Goal: Find contact information: Find contact information

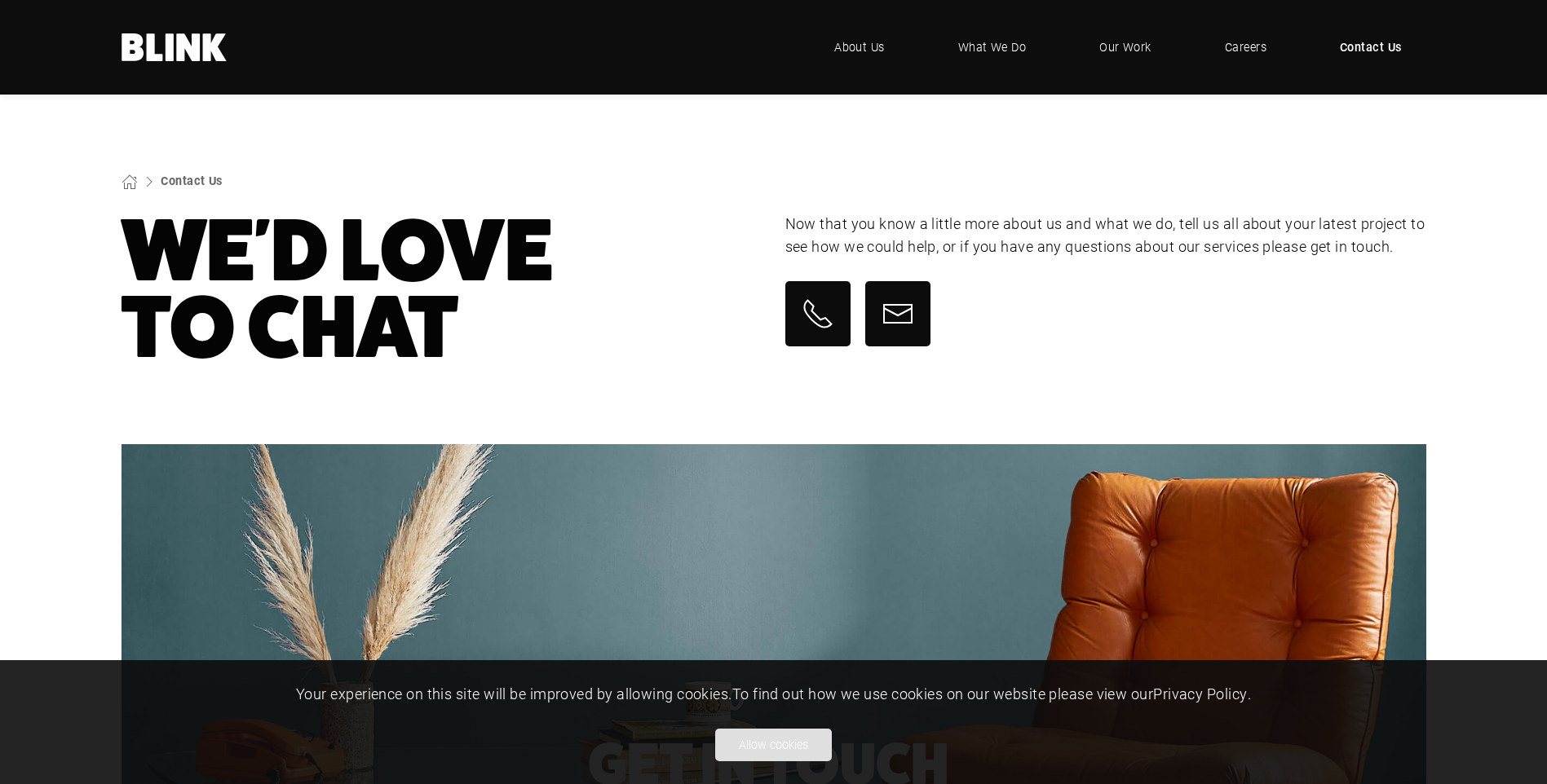
click at [783, 747] on button "Allow cookies" at bounding box center [774, 745] width 117 height 33
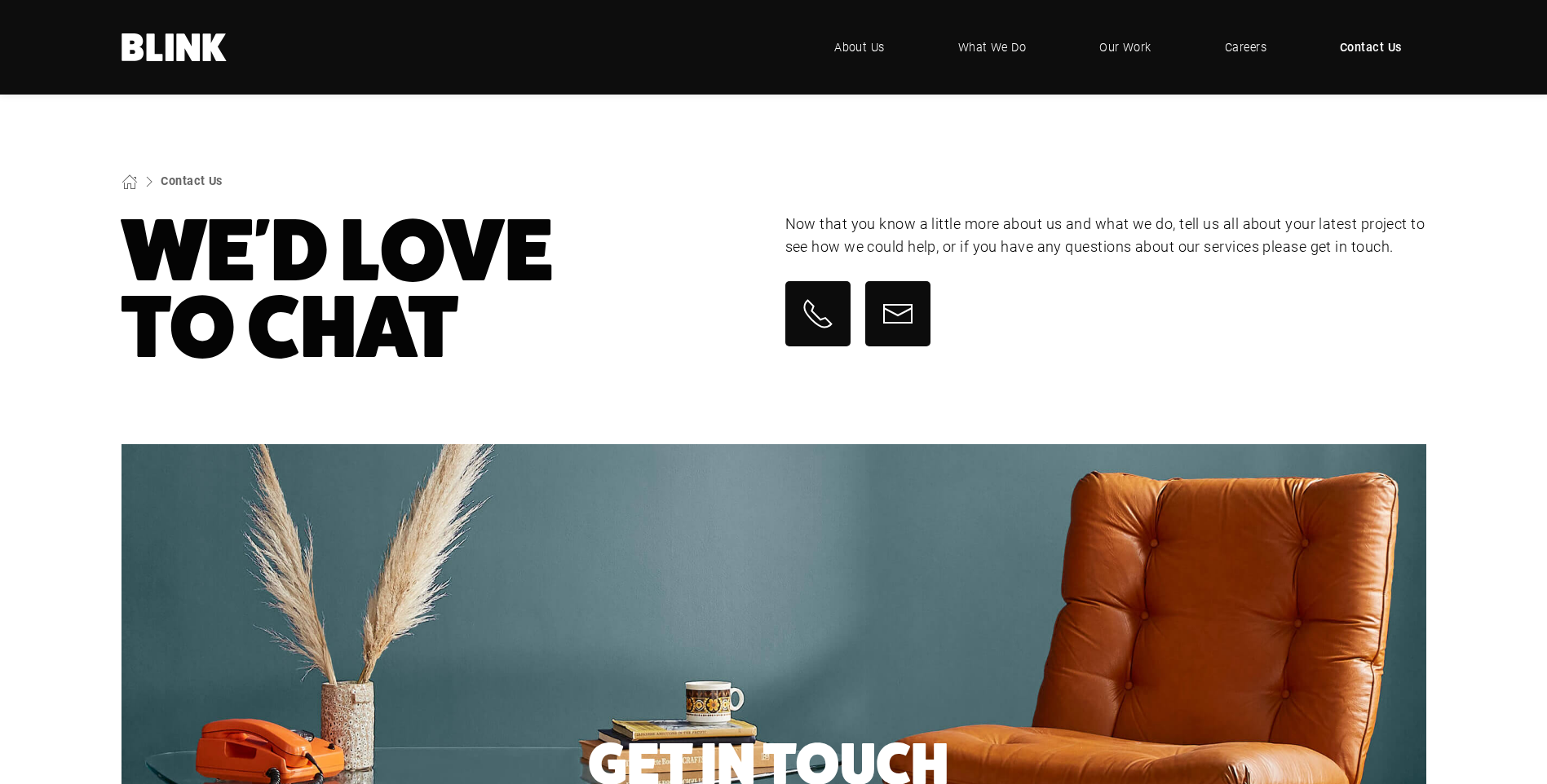
click at [1363, 49] on span "Contact Us" at bounding box center [1370, 47] width 62 height 18
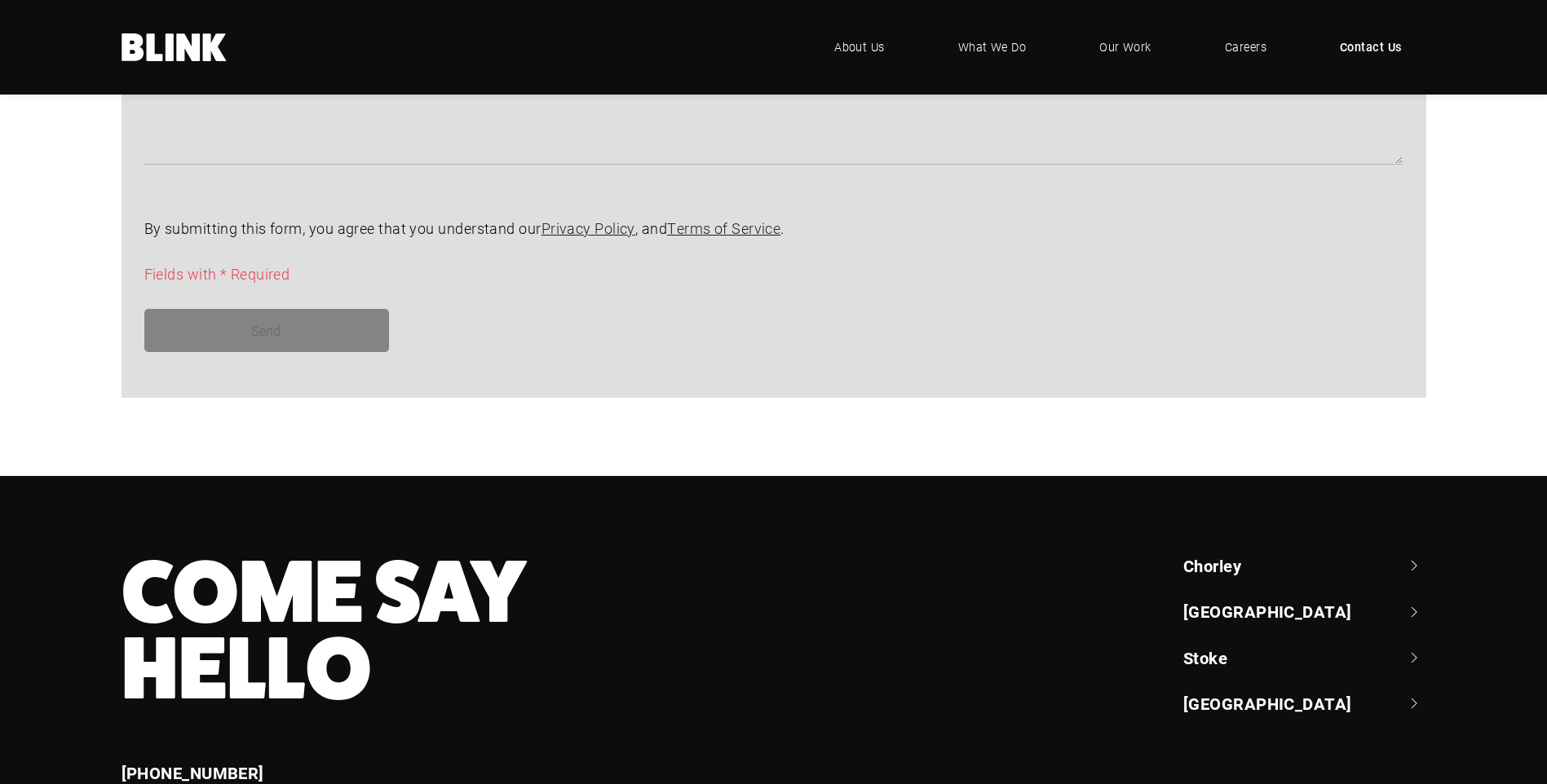
scroll to position [1473, 0]
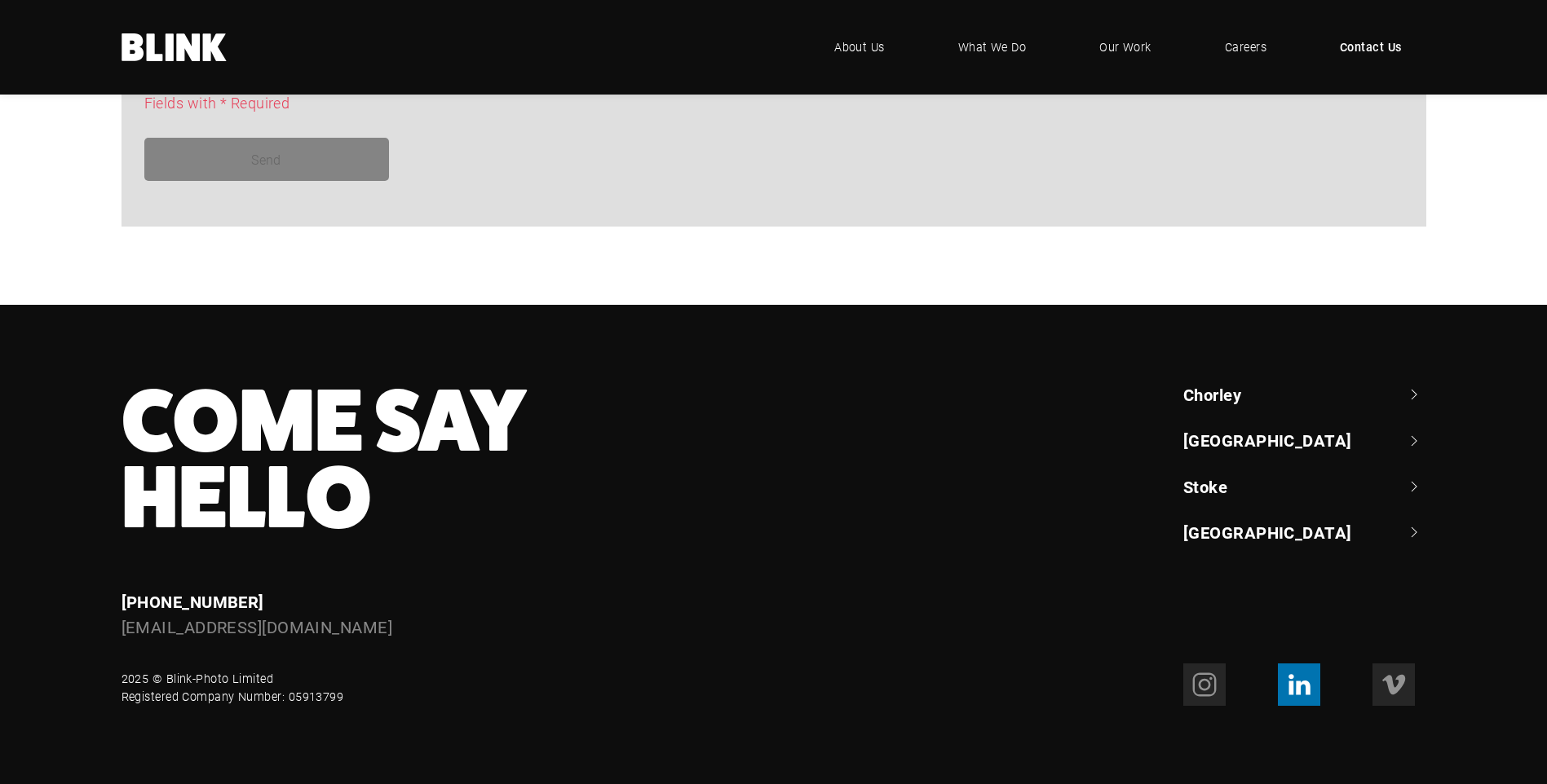
click at [1310, 680] on icon at bounding box center [1299, 684] width 26 height 26
click at [1388, 391] on link "Chorley" at bounding box center [1305, 395] width 243 height 23
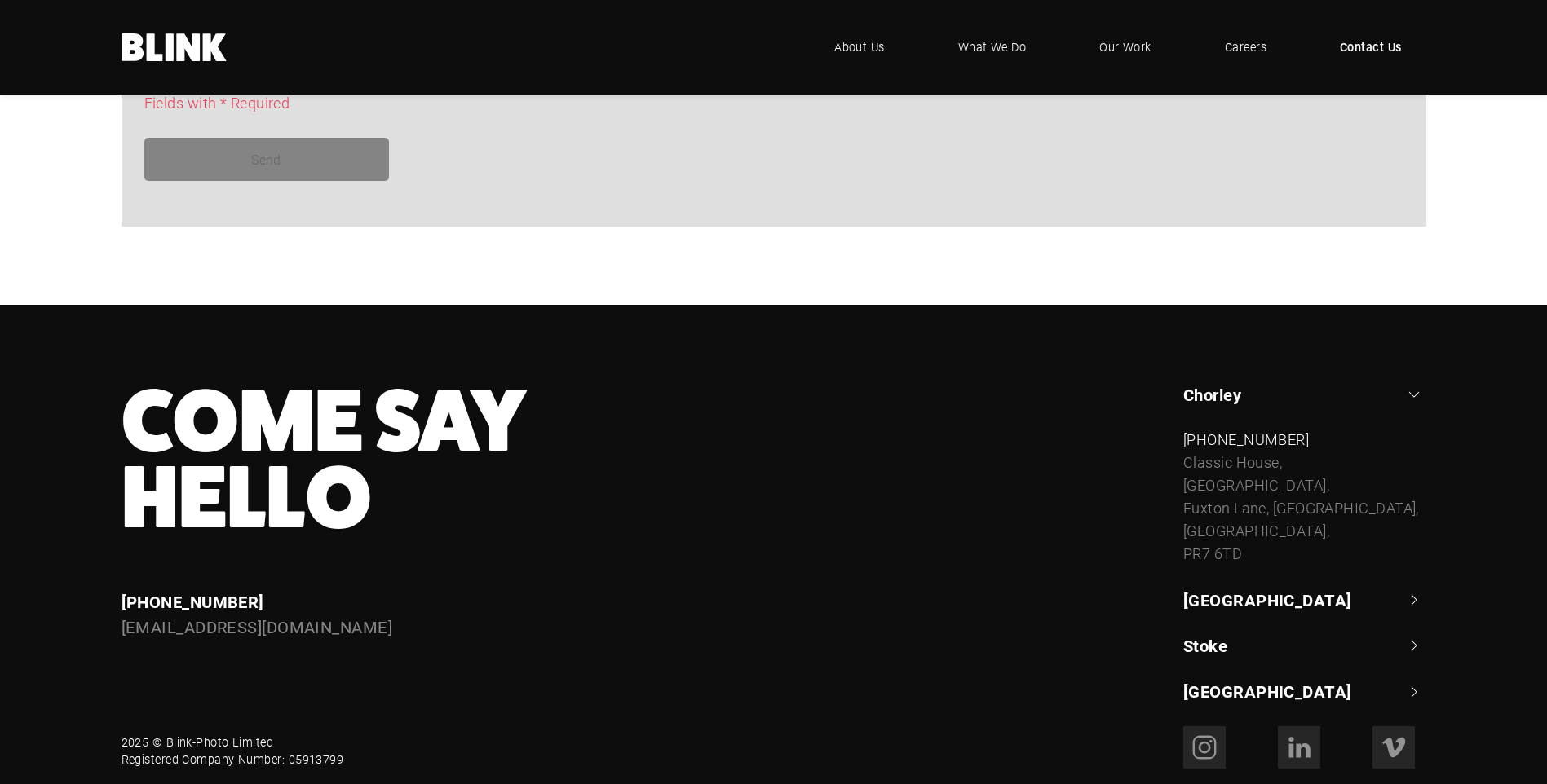
click at [1323, 611] on link "[GEOGRAPHIC_DATA]" at bounding box center [1305, 600] width 243 height 23
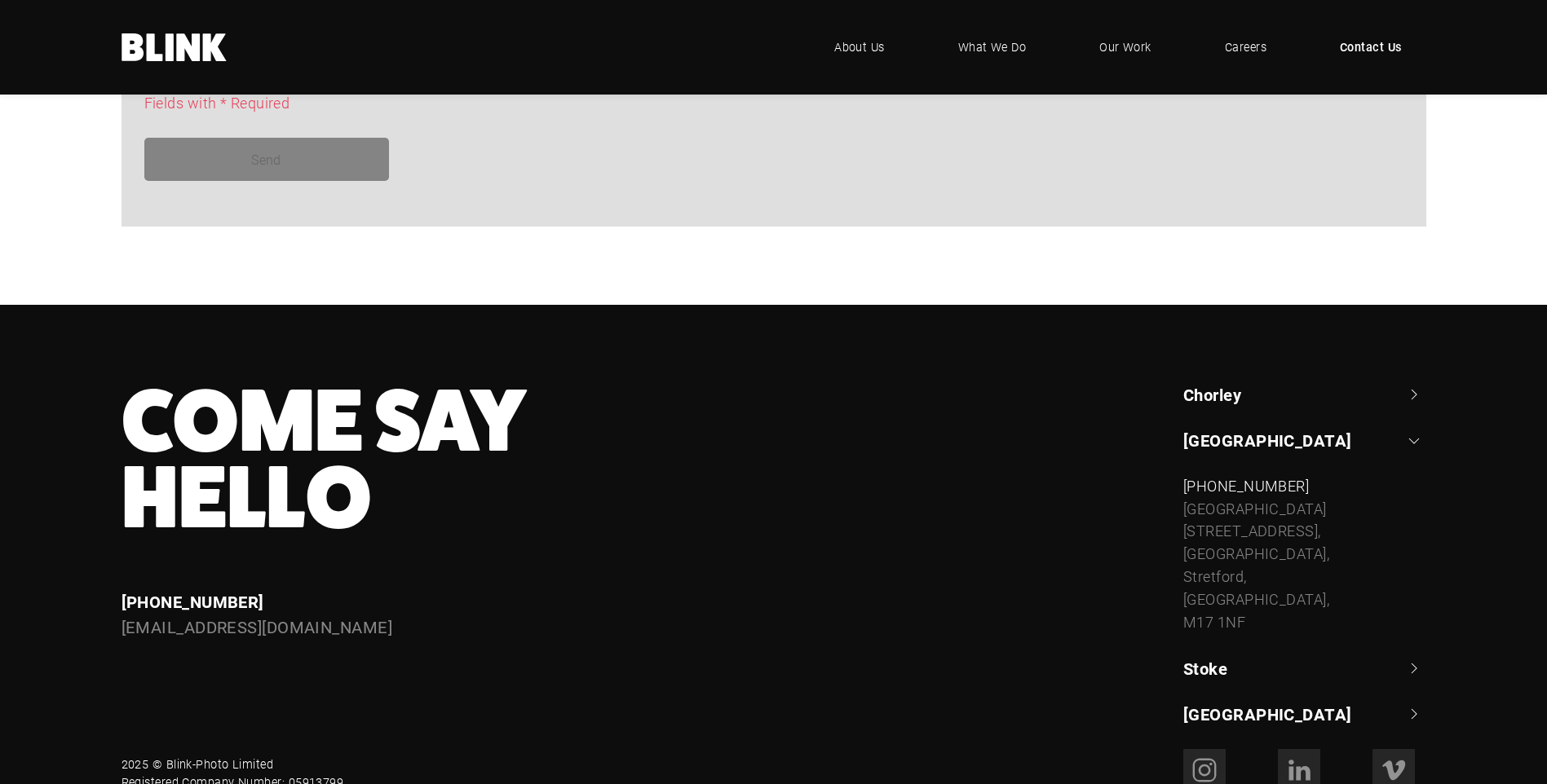
click at [1330, 657] on link "Stoke" at bounding box center [1305, 669] width 243 height 23
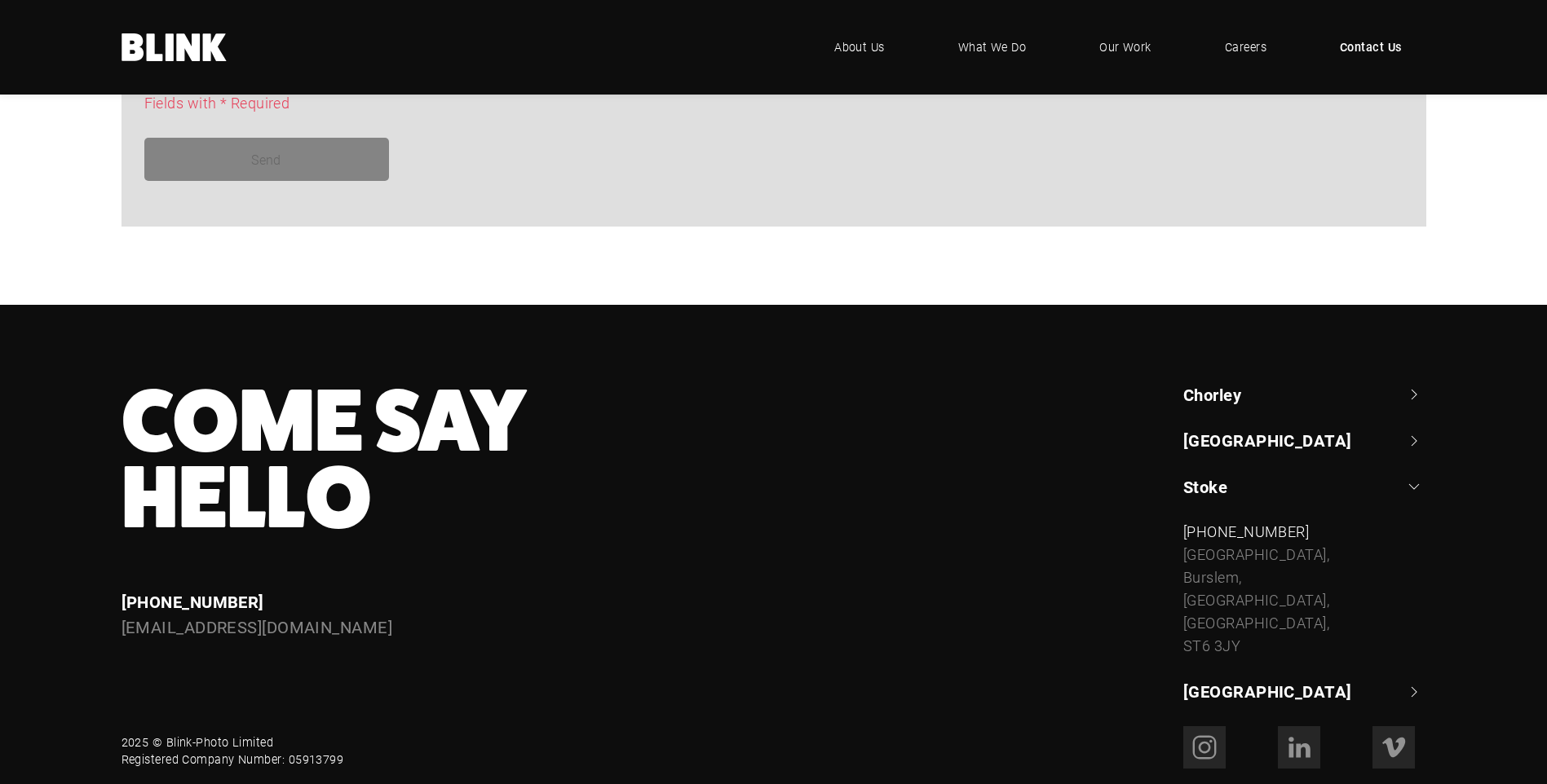
click at [1314, 384] on link "Chorley" at bounding box center [1305, 395] width 243 height 23
